Goal: Information Seeking & Learning: Learn about a topic

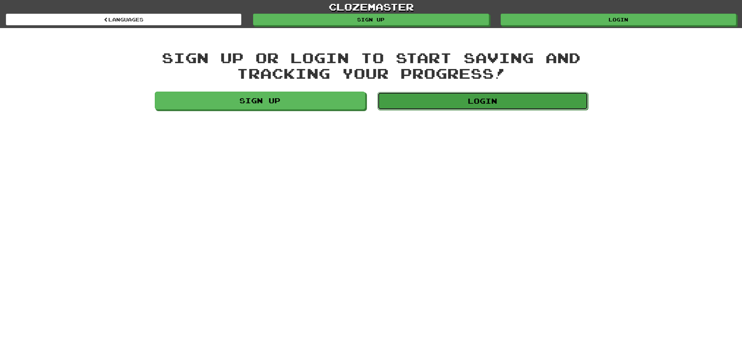
click at [526, 103] on link "Login" at bounding box center [482, 101] width 210 height 18
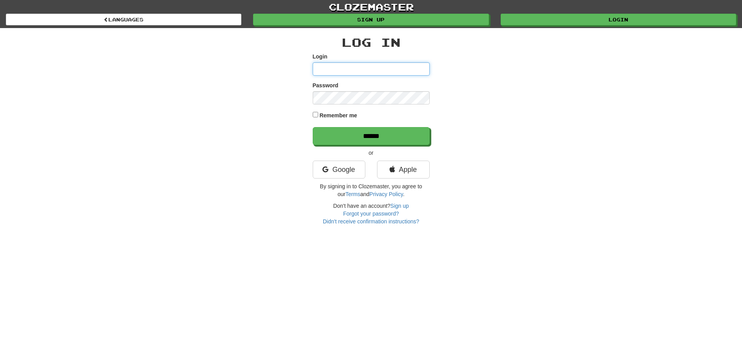
click at [391, 69] on input "Login" at bounding box center [371, 68] width 117 height 13
type input "********"
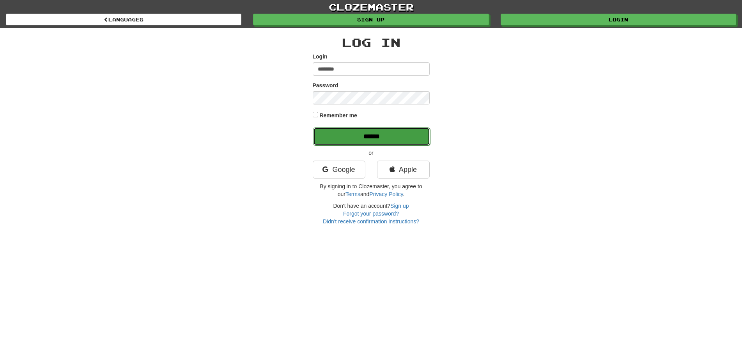
click at [391, 135] on input "******" at bounding box center [371, 136] width 117 height 18
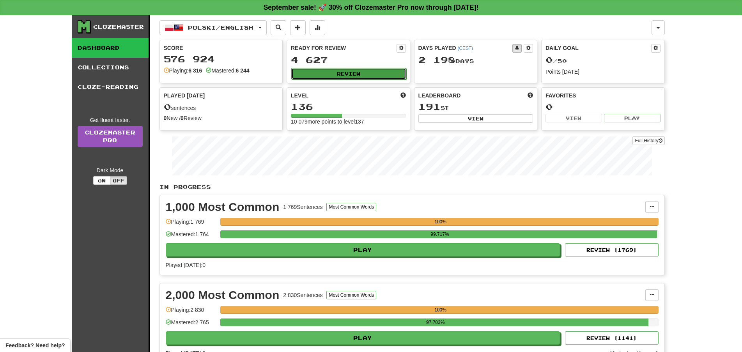
click at [350, 73] on button "Review" at bounding box center [348, 74] width 115 height 12
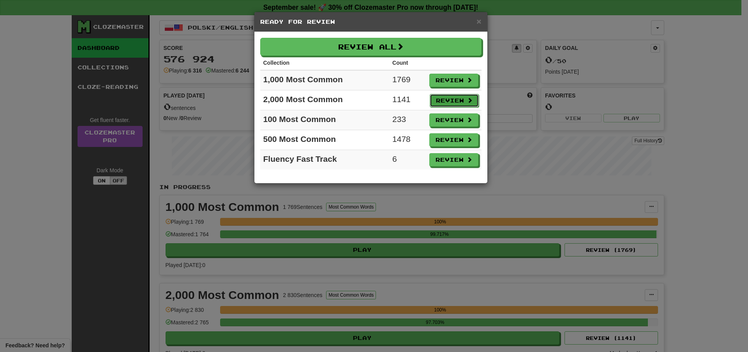
click at [439, 96] on button "Review" at bounding box center [454, 100] width 49 height 13
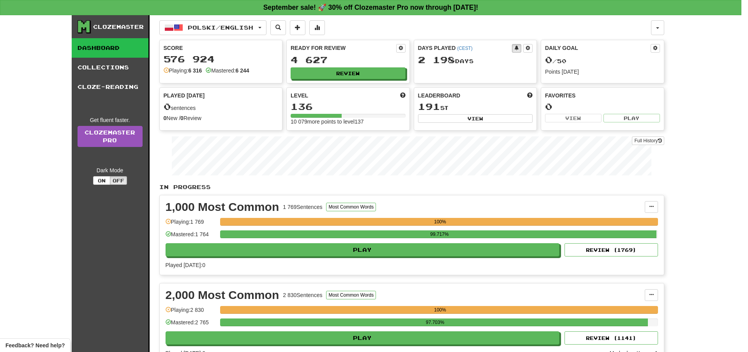
select select "**"
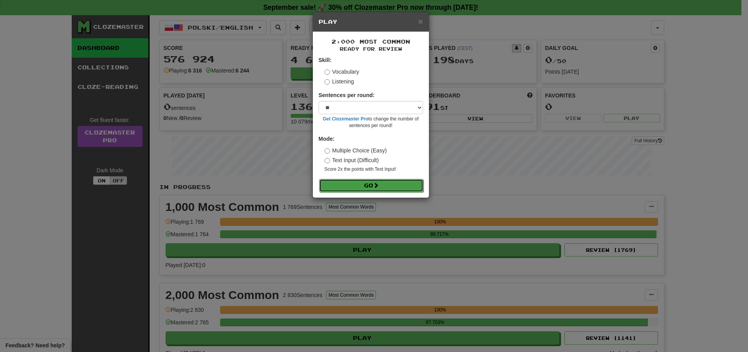
click at [397, 185] on button "Go" at bounding box center [371, 185] width 104 height 13
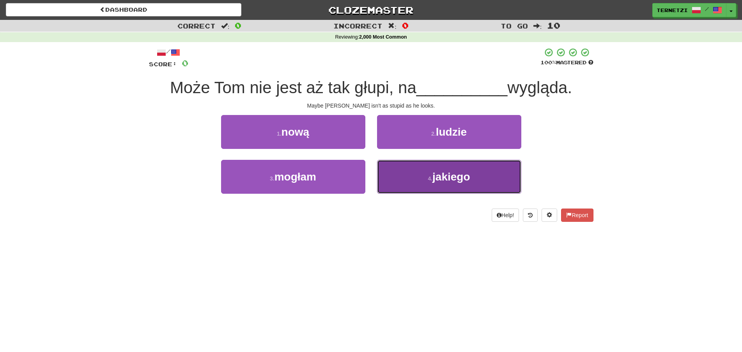
click at [417, 170] on button "4 . jakiego" at bounding box center [449, 177] width 144 height 34
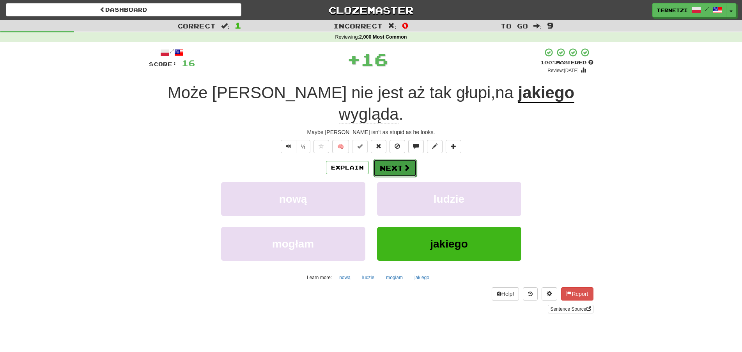
click at [407, 164] on span at bounding box center [406, 167] width 7 height 7
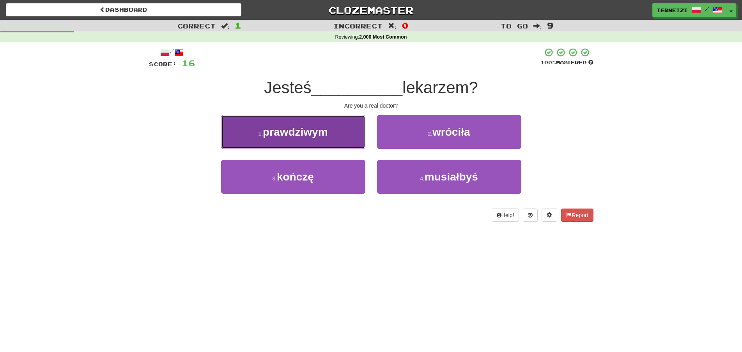
click at [335, 127] on button "1 . prawdziwym" at bounding box center [293, 132] width 144 height 34
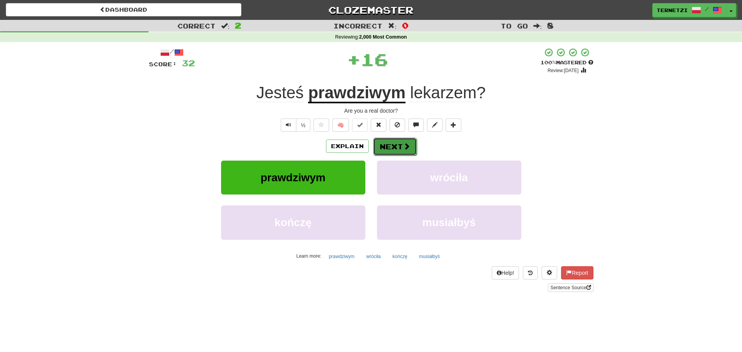
click at [394, 139] on button "Next" at bounding box center [395, 147] width 44 height 18
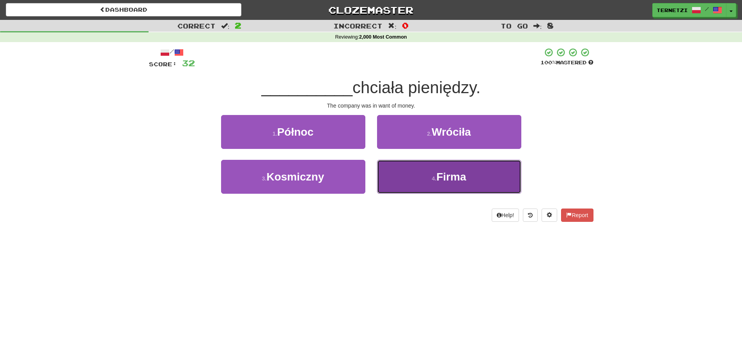
click at [409, 184] on button "4 . Firma" at bounding box center [449, 177] width 144 height 34
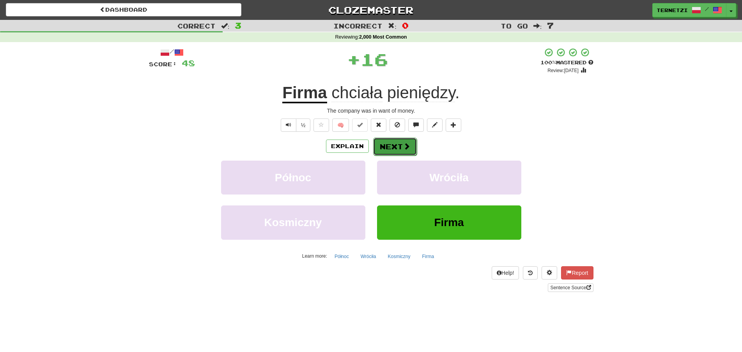
click at [388, 144] on button "Next" at bounding box center [395, 147] width 44 height 18
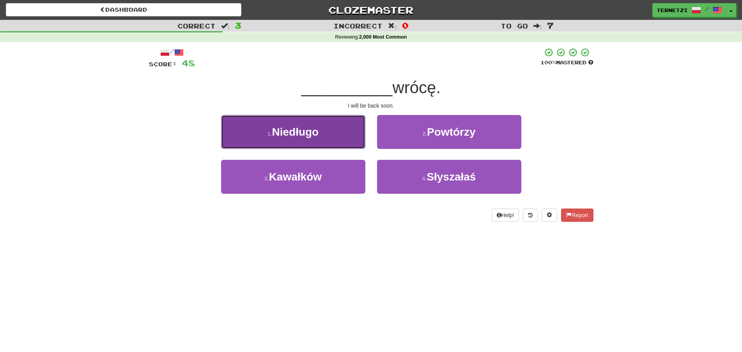
click at [359, 139] on button "1 . Niedługo" at bounding box center [293, 132] width 144 height 34
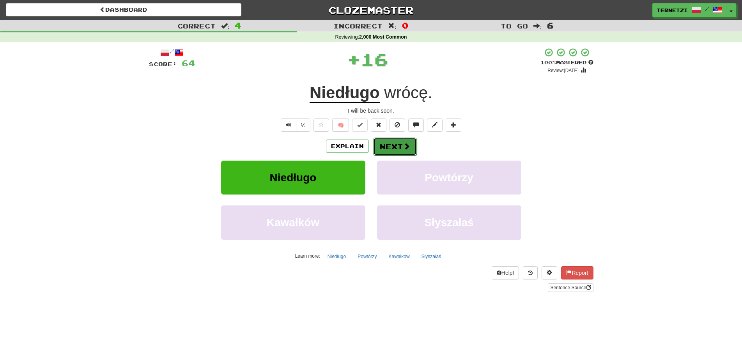
click at [384, 146] on button "Next" at bounding box center [395, 147] width 44 height 18
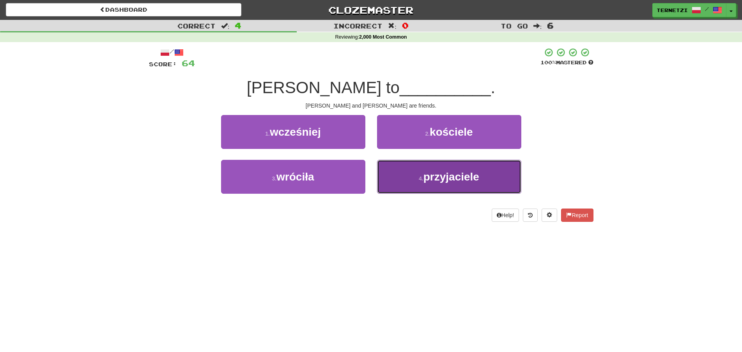
click at [407, 175] on button "4 . przyjaciele" at bounding box center [449, 177] width 144 height 34
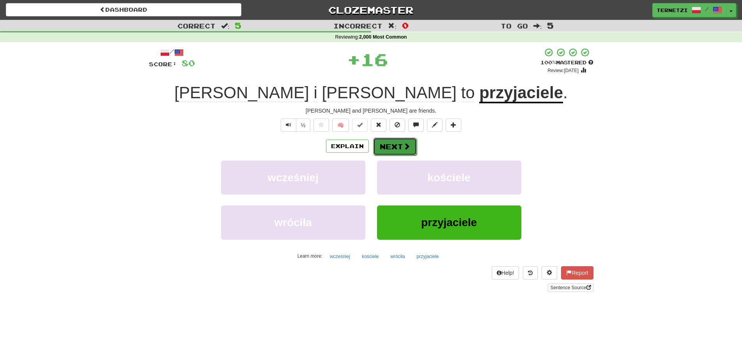
click at [398, 140] on button "Next" at bounding box center [395, 147] width 44 height 18
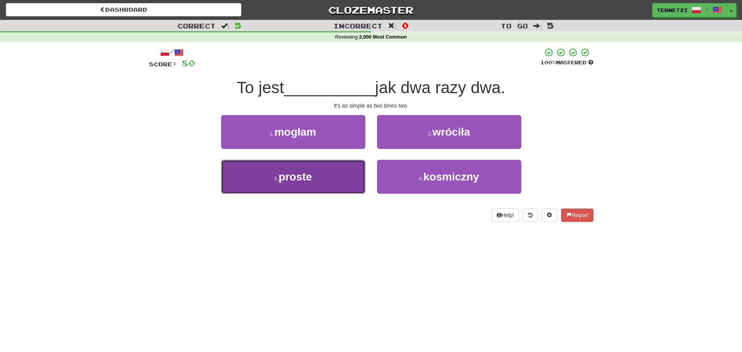
click at [343, 175] on button "3 . proste" at bounding box center [293, 177] width 144 height 34
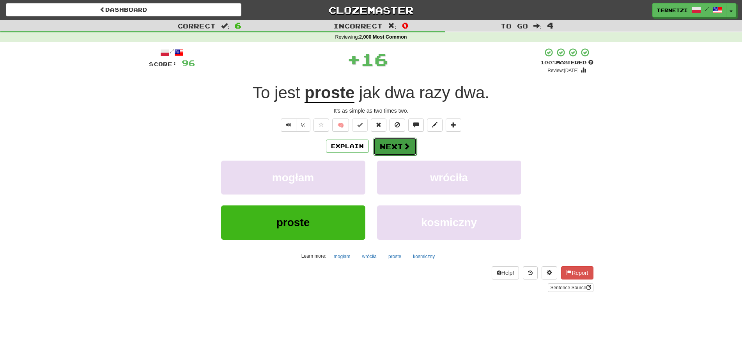
click at [390, 142] on button "Next" at bounding box center [395, 147] width 44 height 18
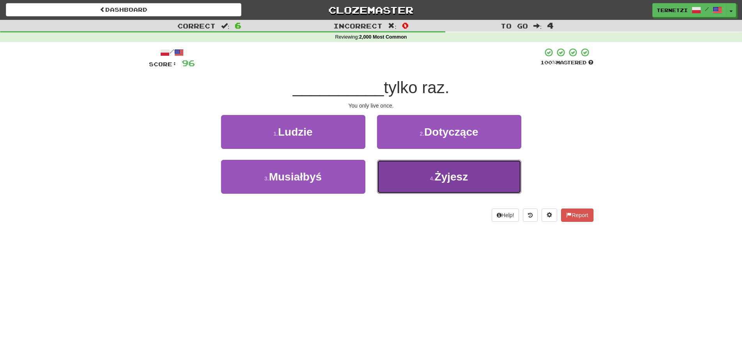
click at [407, 182] on button "4 . Żyjesz" at bounding box center [449, 177] width 144 height 34
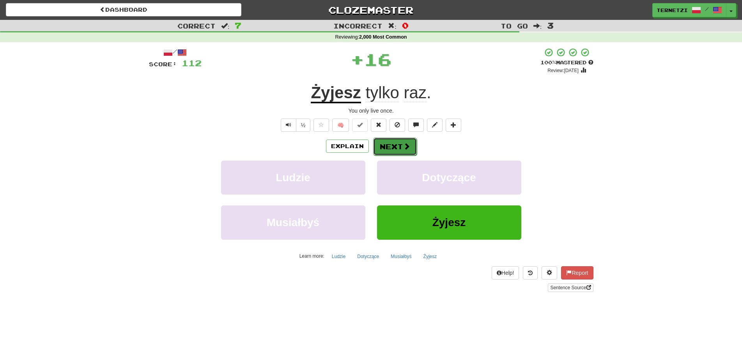
click at [393, 147] on button "Next" at bounding box center [395, 147] width 44 height 18
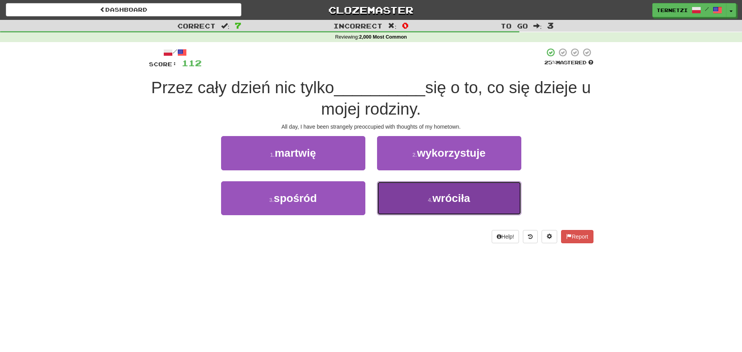
click at [409, 200] on button "4 . wróciła" at bounding box center [449, 198] width 144 height 34
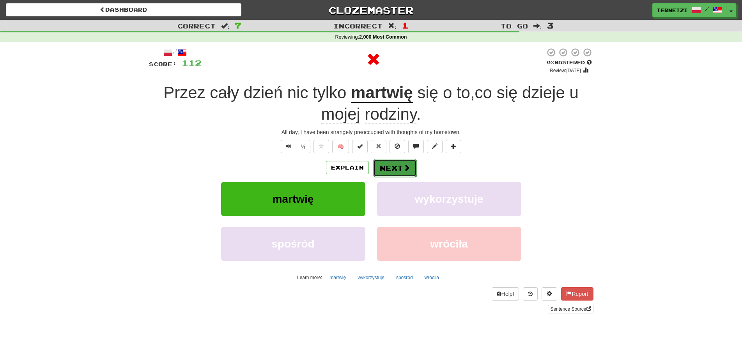
click at [404, 165] on span at bounding box center [406, 167] width 7 height 7
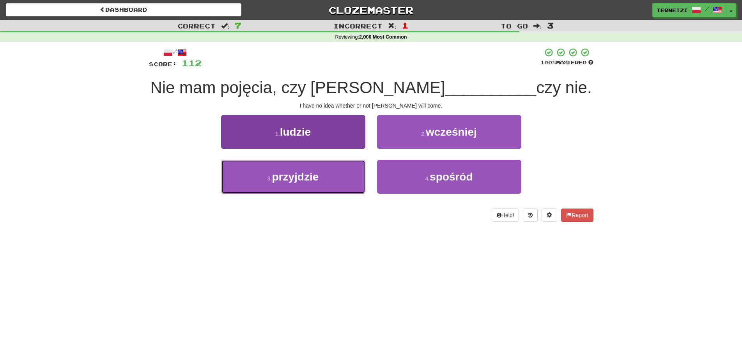
click at [352, 174] on button "3 . przyjdzie" at bounding box center [293, 177] width 144 height 34
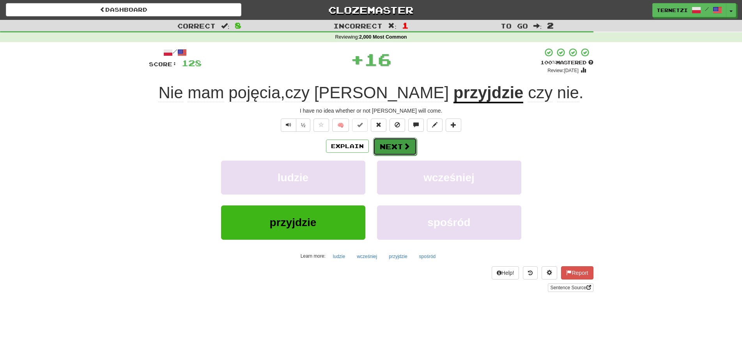
click at [397, 139] on button "Next" at bounding box center [395, 147] width 44 height 18
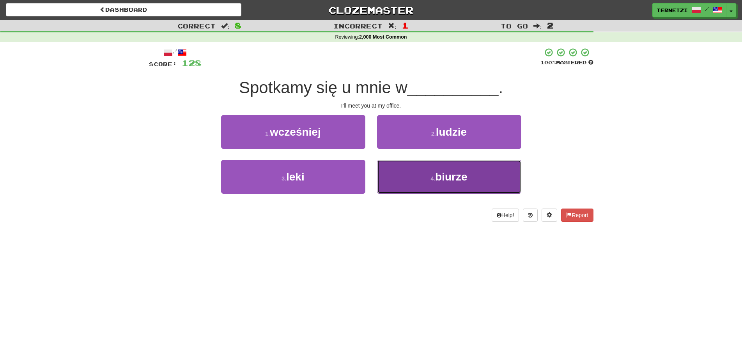
click at [406, 174] on button "4 . biurze" at bounding box center [449, 177] width 144 height 34
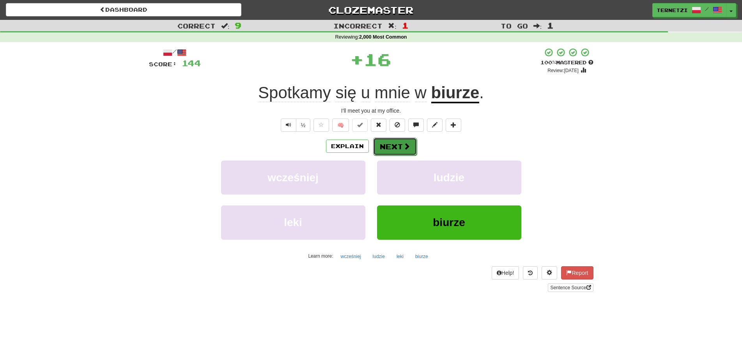
click at [408, 150] on span at bounding box center [406, 146] width 7 height 7
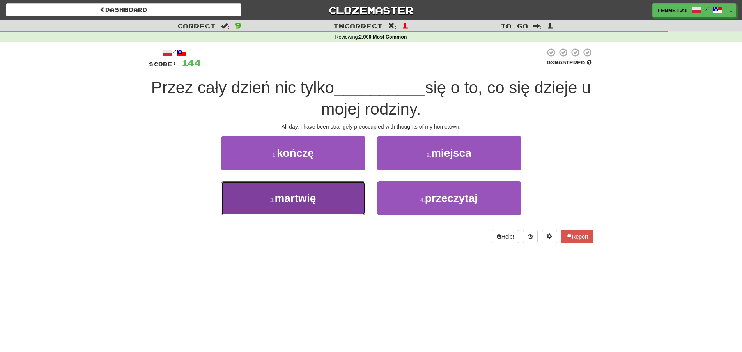
click at [327, 198] on button "3 . martwię" at bounding box center [293, 198] width 144 height 34
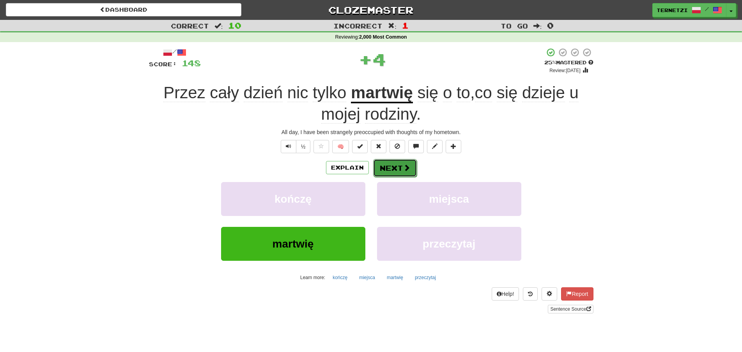
click at [392, 163] on button "Next" at bounding box center [395, 168] width 44 height 18
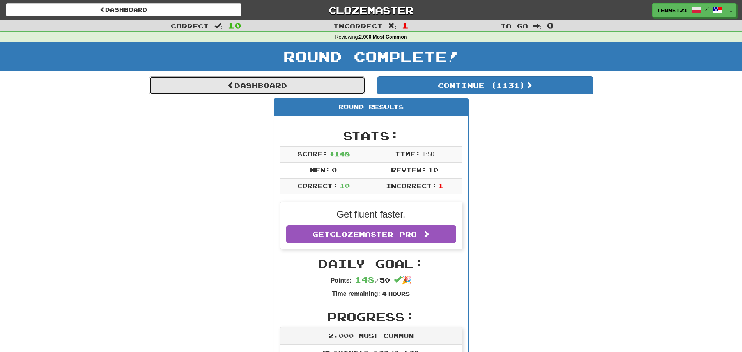
click at [338, 79] on link "Dashboard" at bounding box center [257, 85] width 216 height 18
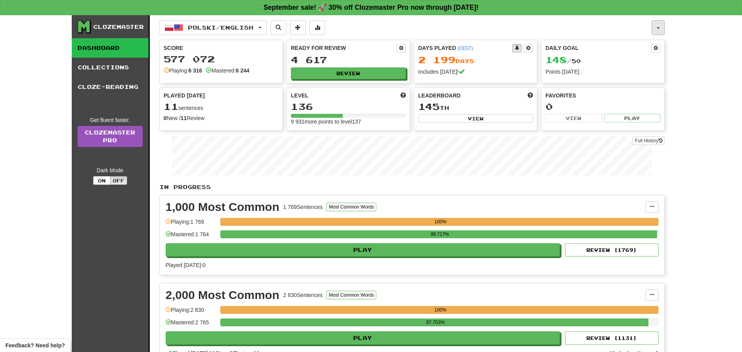
click at [654, 25] on button "button" at bounding box center [657, 27] width 13 height 15
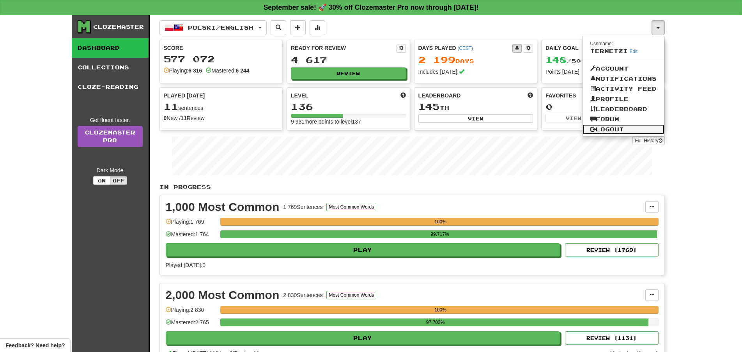
click at [620, 132] on link "Logout" at bounding box center [623, 129] width 82 height 10
